Goal: Information Seeking & Learning: Learn about a topic

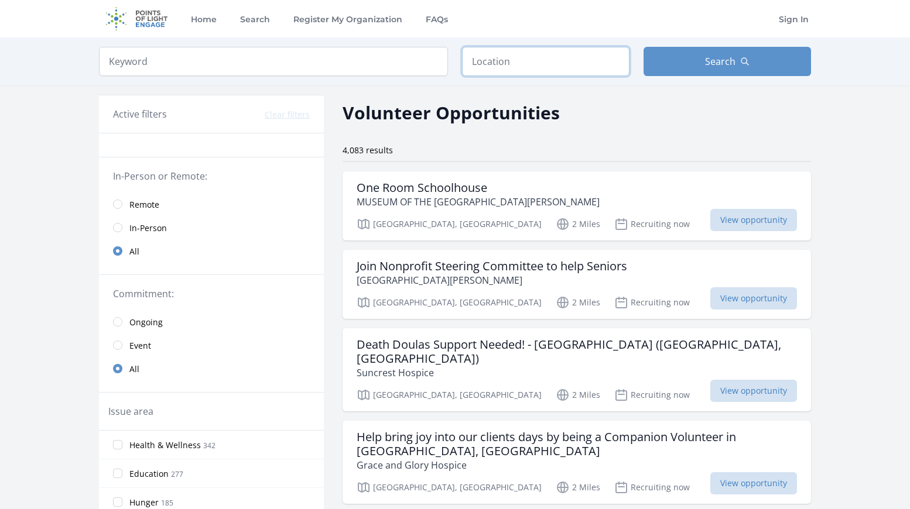
click at [508, 60] on input "text" at bounding box center [545, 61] width 167 height 29
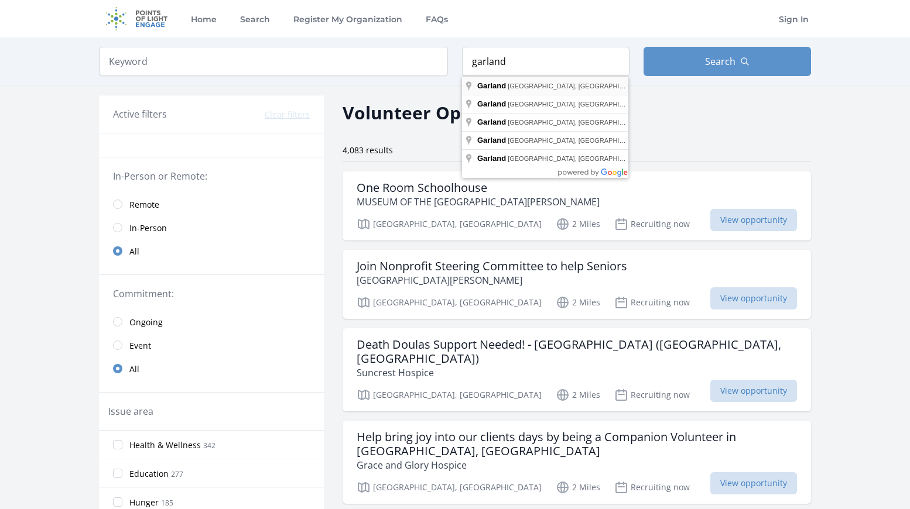
type input "Garland, TX, USA"
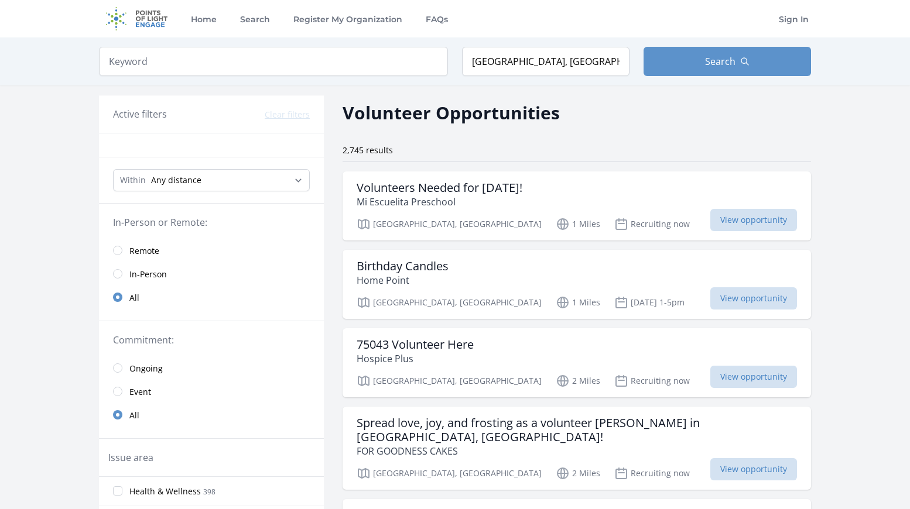
click at [117, 252] on input "radio" at bounding box center [117, 250] width 9 height 9
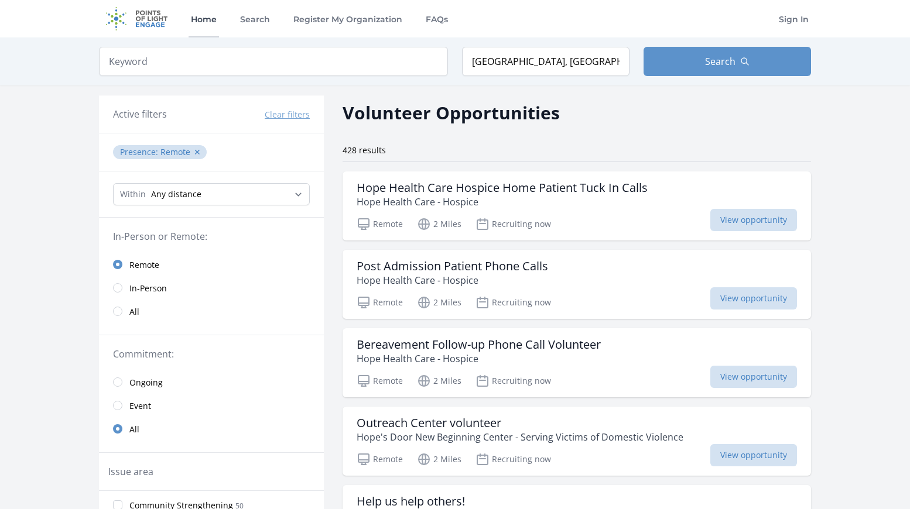
click at [198, 19] on link "Home" at bounding box center [204, 18] width 30 height 37
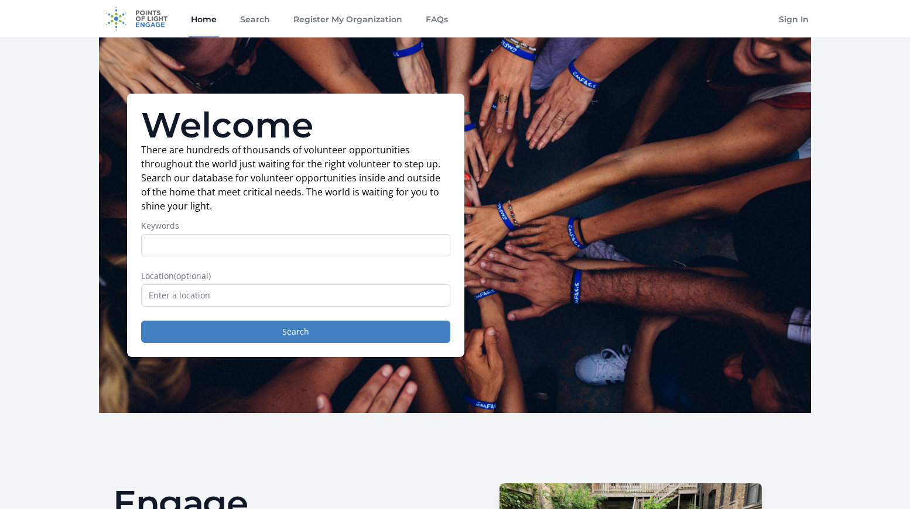
click at [155, 16] on img at bounding box center [137, 18] width 76 height 37
